Goal: Information Seeking & Learning: Check status

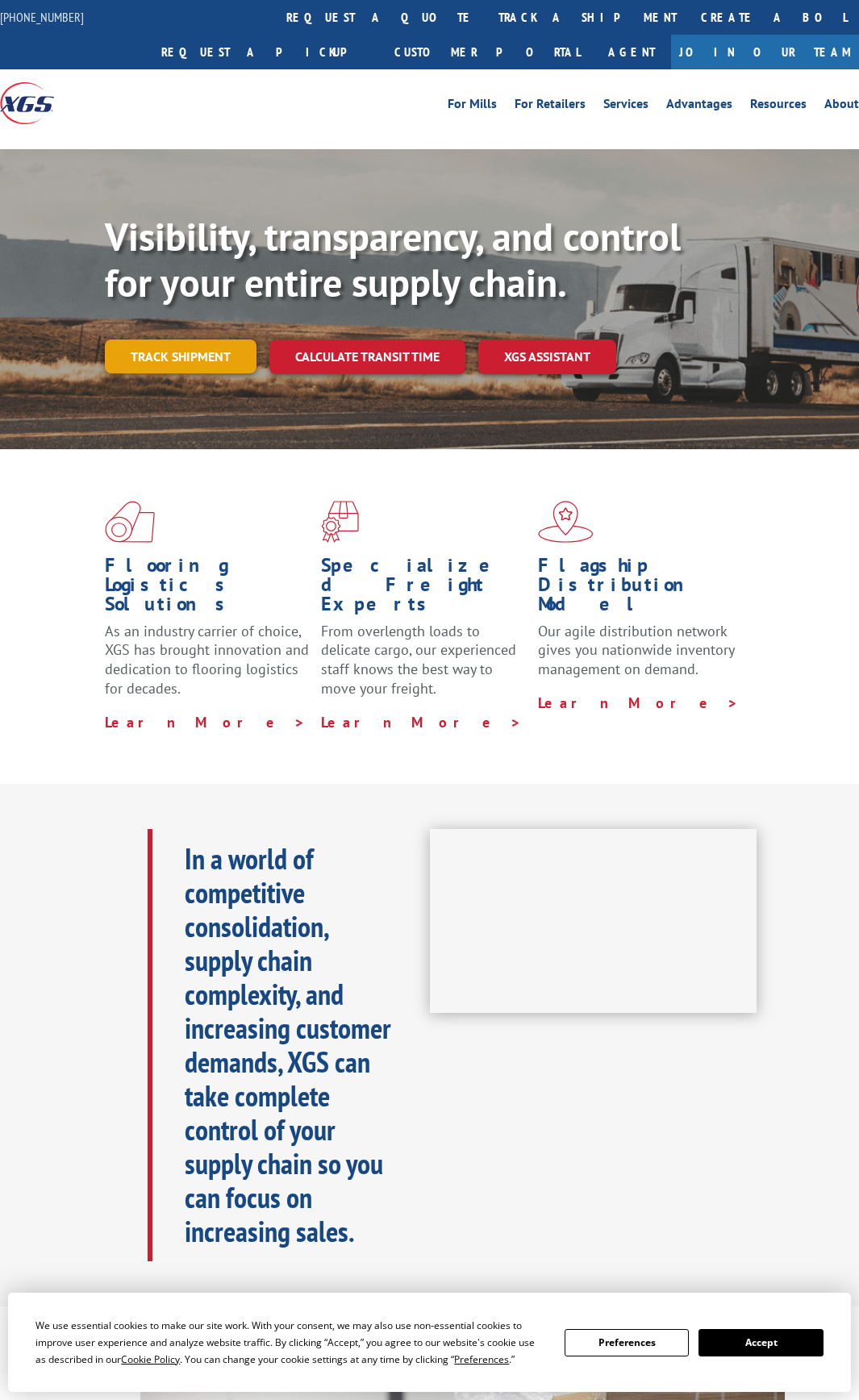
click at [193, 362] on link "Track shipment" at bounding box center [181, 356] width 152 height 33
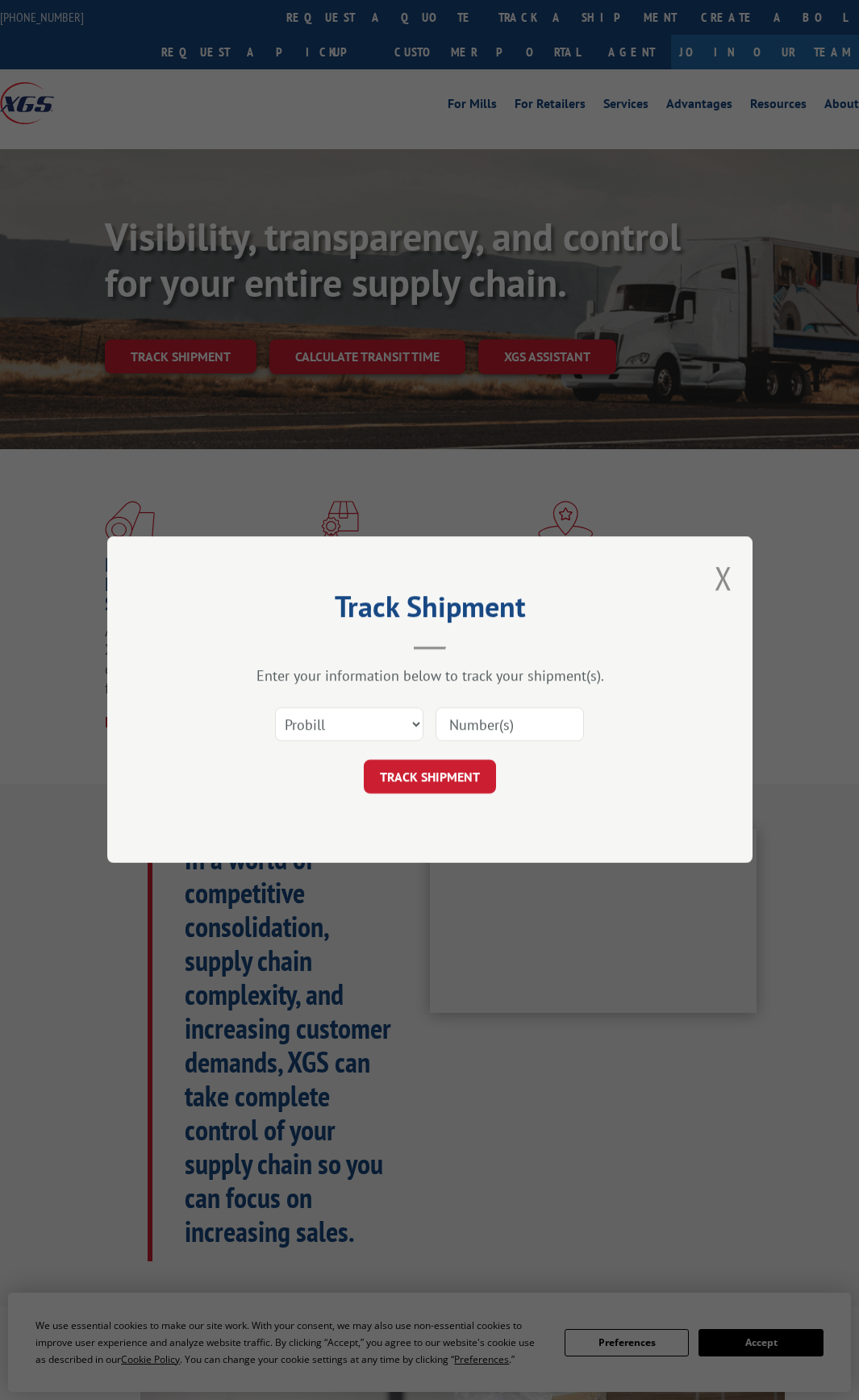
click at [476, 717] on input at bounding box center [509, 724] width 148 height 33
paste input "Return Pro#17689848"
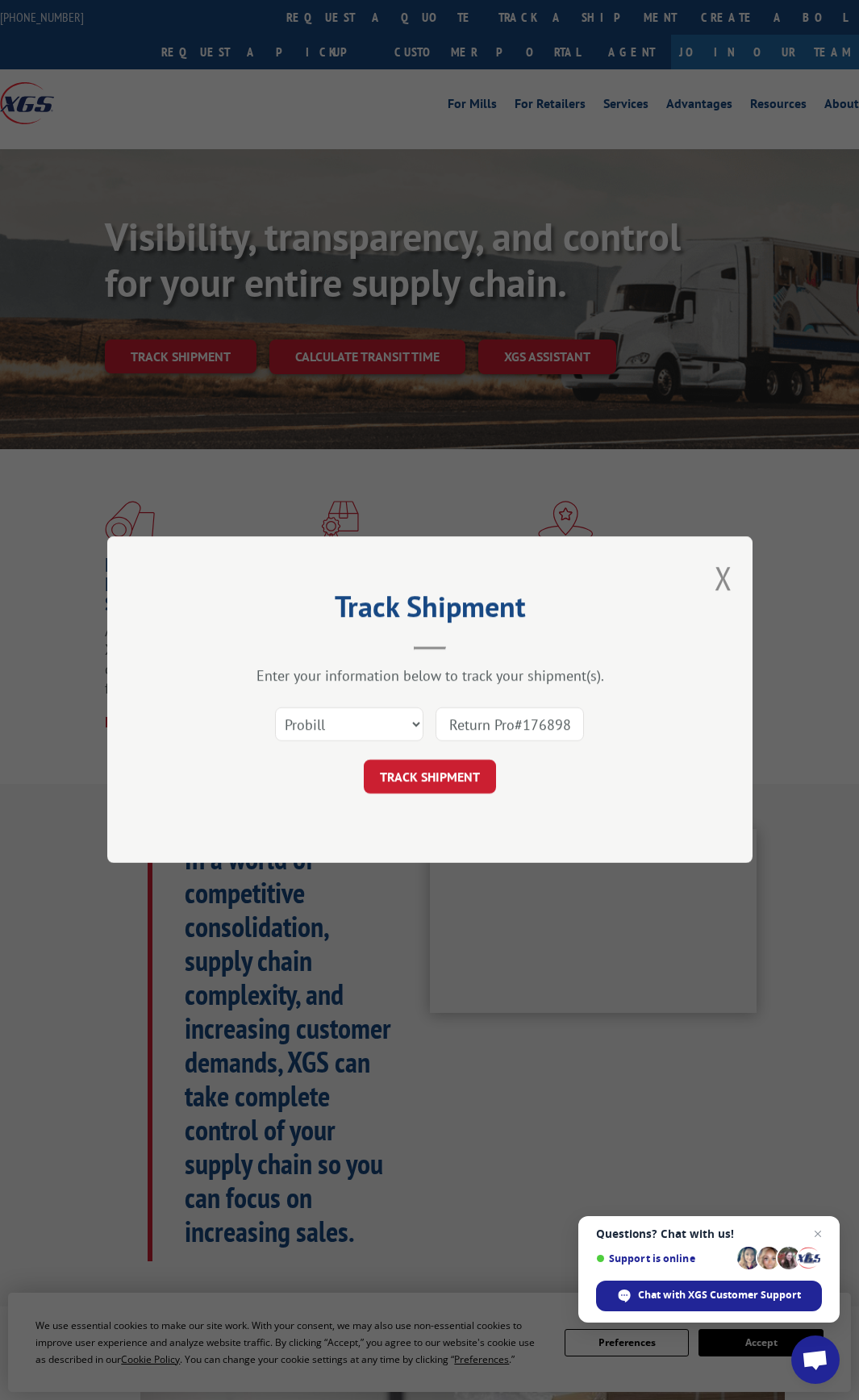
drag, startPoint x: 512, startPoint y: 726, endPoint x: 342, endPoint y: 727, distance: 170.0
click at [343, 727] on div "Select category... Probill BOL PO Return Pro#17689848" at bounding box center [430, 725] width 484 height 54
type input "17689848"
click button "TRACK SHIPMENT" at bounding box center [430, 777] width 132 height 33
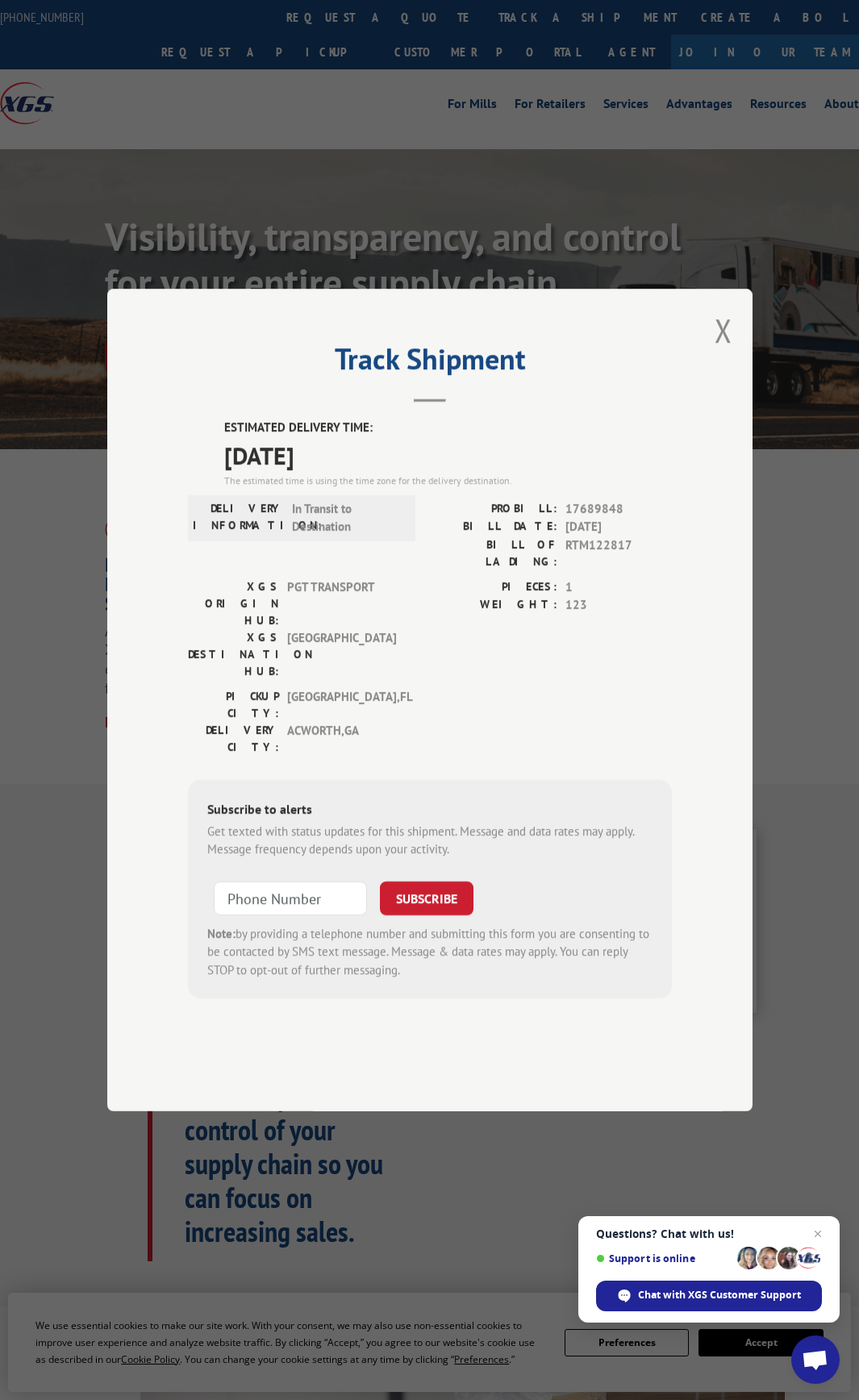
drag, startPoint x: 363, startPoint y: 499, endPoint x: 208, endPoint y: 470, distance: 157.7
click at [208, 470] on div "ESTIMATED DELIVERY TIME: [DATE] The estimated time is using the time zone for t…" at bounding box center [430, 709] width 484 height 580
copy div "ESTIMATED DELIVERY TIME: [DATE]"
